Goal: Task Accomplishment & Management: Manage account settings

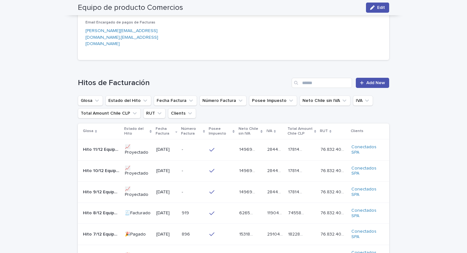
scroll to position [330, 0]
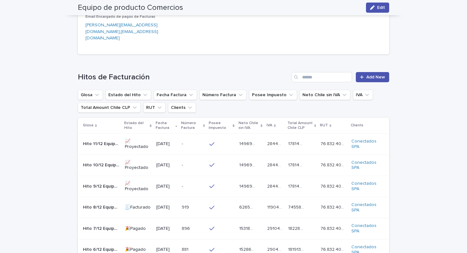
click at [107, 183] on p "Hito 9/12 Equipo de Producto" at bounding box center [102, 186] width 38 height 7
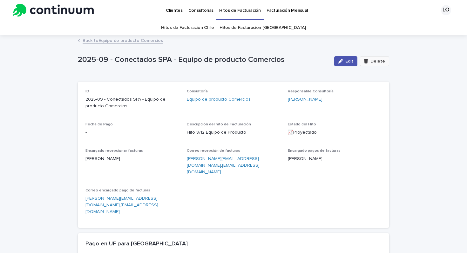
click at [377, 61] on span "Delete" at bounding box center [378, 61] width 15 height 4
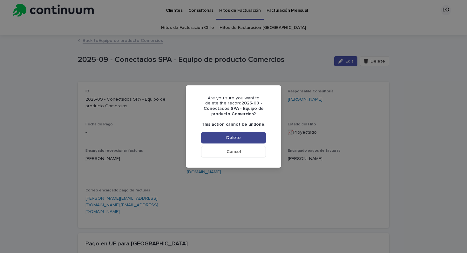
click at [249, 138] on button "Delete" at bounding box center [233, 137] width 65 height 11
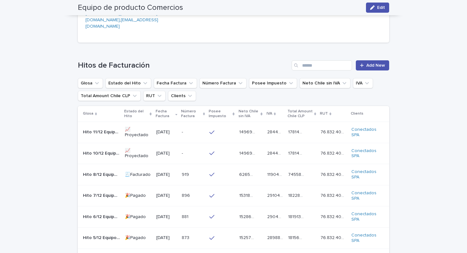
scroll to position [346, 0]
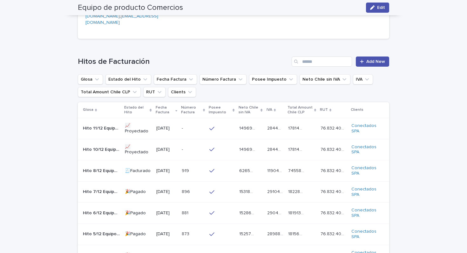
click at [99, 146] on p "Hito 10/12 Equipo de Producto" at bounding box center [102, 149] width 38 height 7
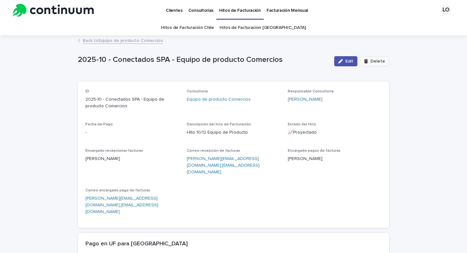
click at [376, 63] on span "Delete" at bounding box center [378, 61] width 15 height 4
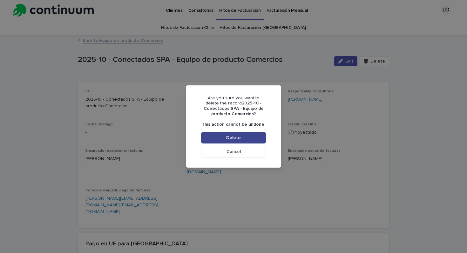
click at [240, 139] on span "Delete" at bounding box center [233, 138] width 15 height 4
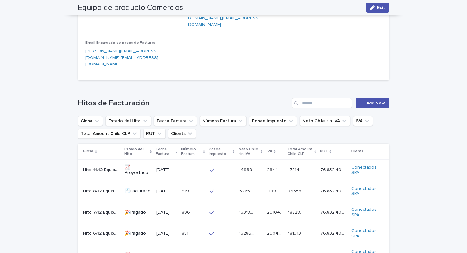
scroll to position [305, 0]
click at [109, 166] on p "Hito 11/12 Equipo de Producto" at bounding box center [102, 169] width 38 height 7
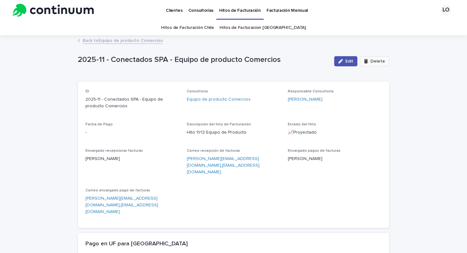
click at [379, 63] on span "Delete" at bounding box center [378, 61] width 15 height 4
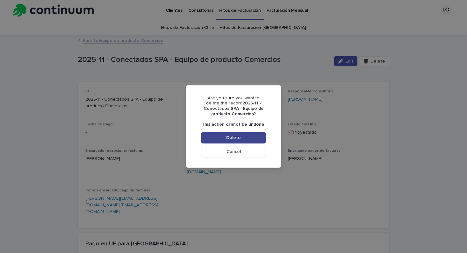
click at [245, 137] on button "Delete" at bounding box center [233, 137] width 65 height 11
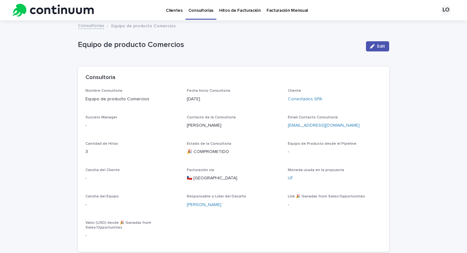
click at [212, 47] on p "Equipo de producto Comercios" at bounding box center [219, 44] width 283 height 9
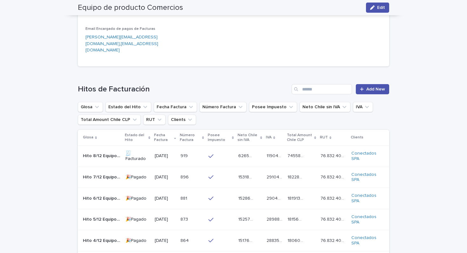
scroll to position [319, 0]
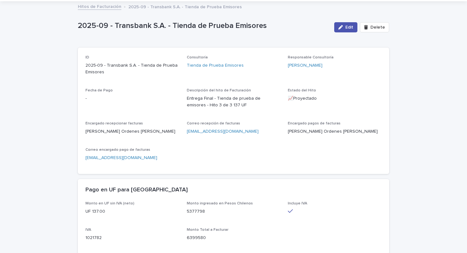
scroll to position [37, 0]
